Goal: Information Seeking & Learning: Learn about a topic

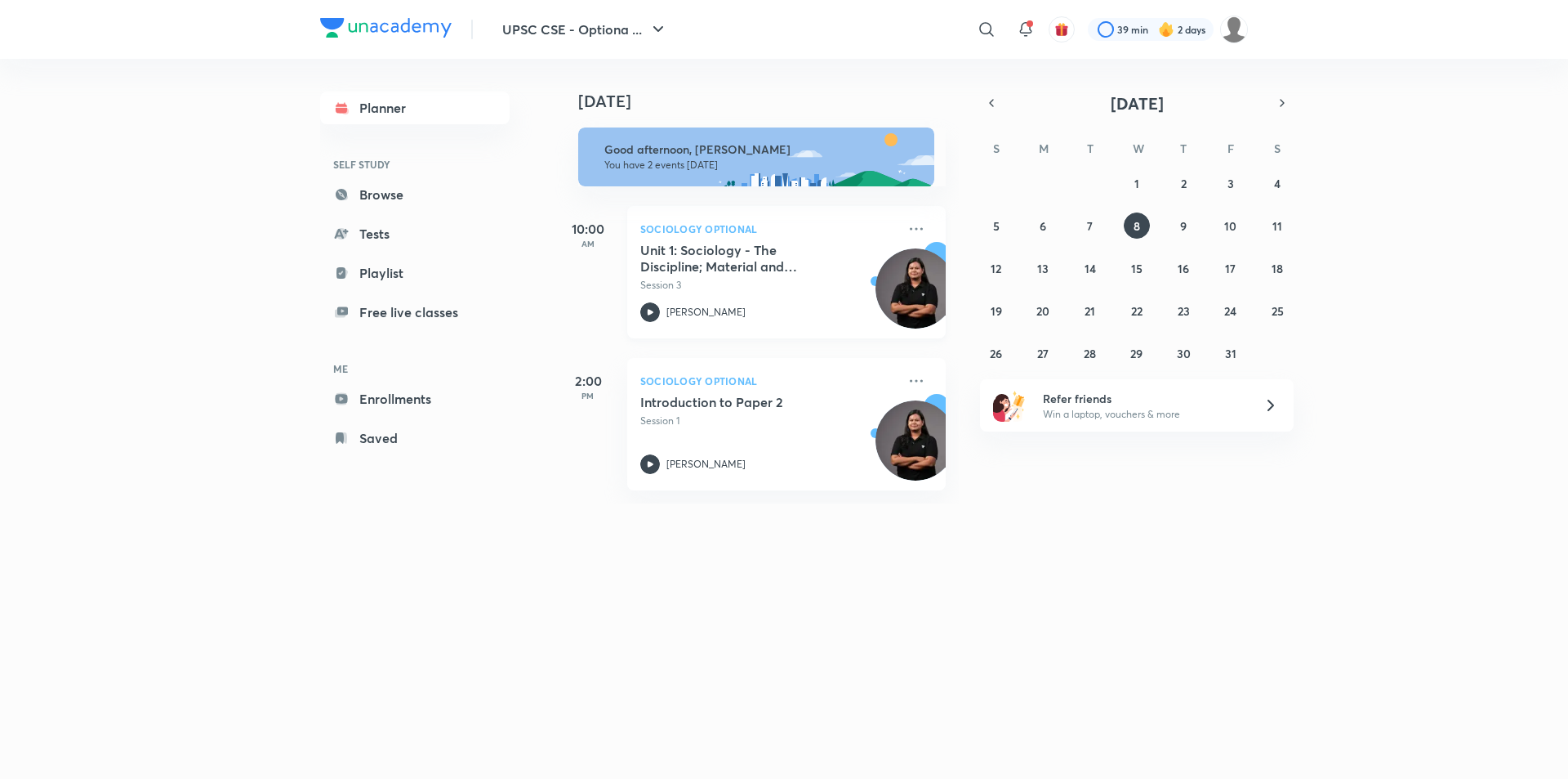
click at [716, 276] on div "Unit 1: Sociology - The Discipline; Material and Political Development in Europ…" at bounding box center [769, 267] width 257 height 51
click at [907, 227] on icon at bounding box center [916, 228] width 20 height 20
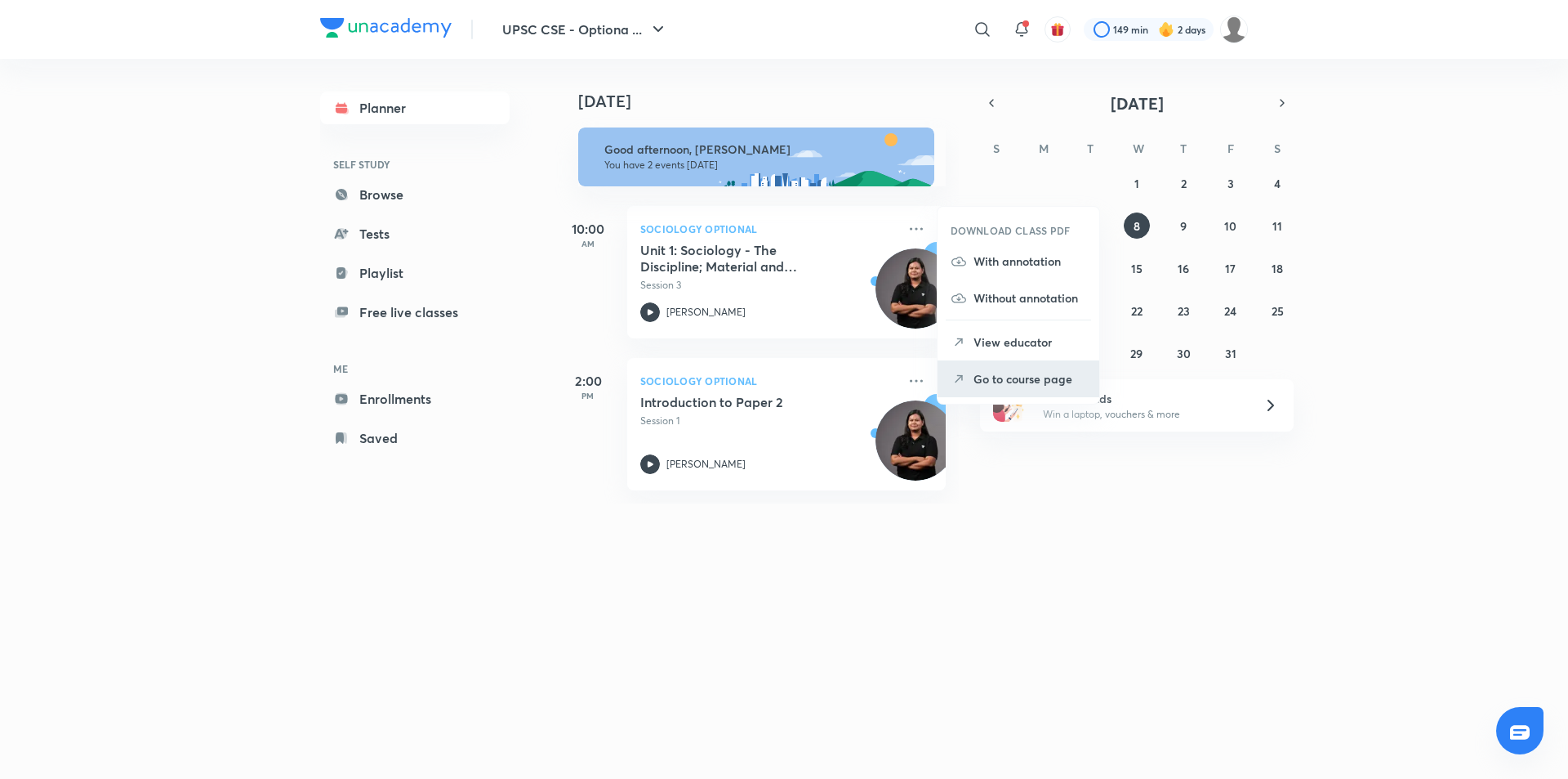
click at [1042, 382] on p "Go to course page" at bounding box center [1030, 379] width 112 height 17
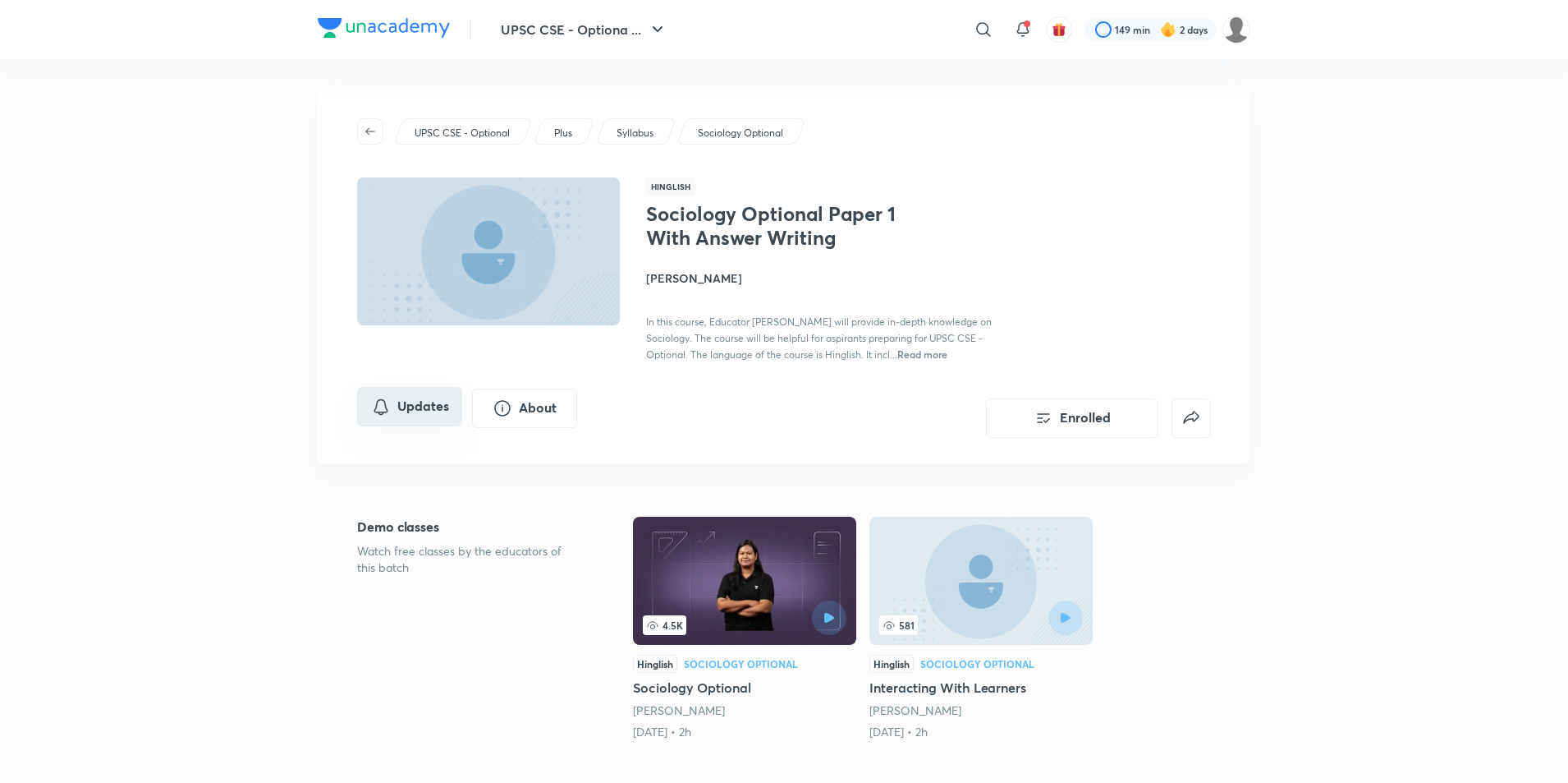
click at [421, 412] on button "Updates" at bounding box center [410, 407] width 105 height 40
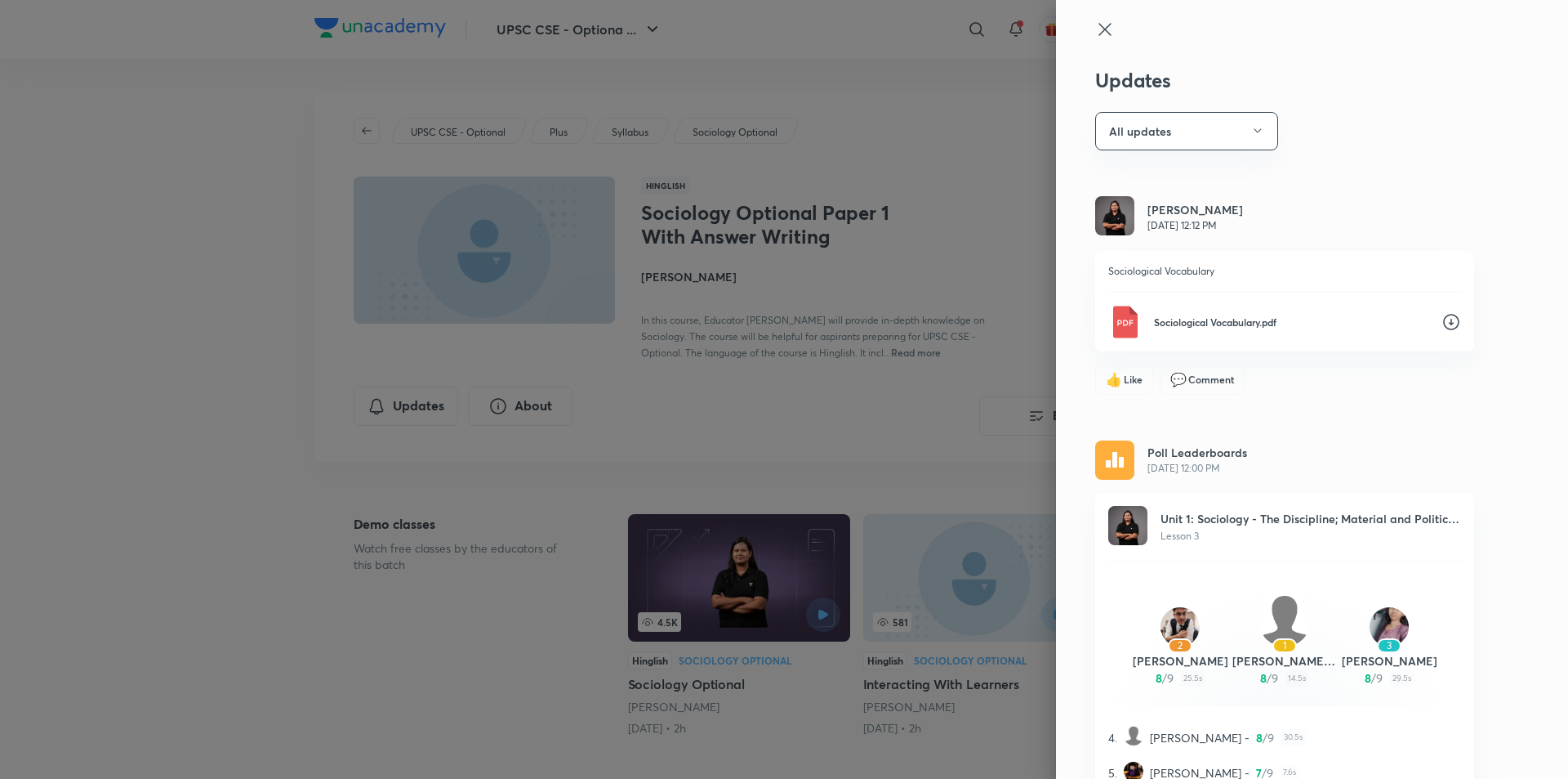
click at [1443, 323] on icon at bounding box center [1451, 321] width 16 height 16
click at [1096, 32] on icon at bounding box center [1105, 29] width 20 height 20
